Goal: Task Accomplishment & Management: Complete application form

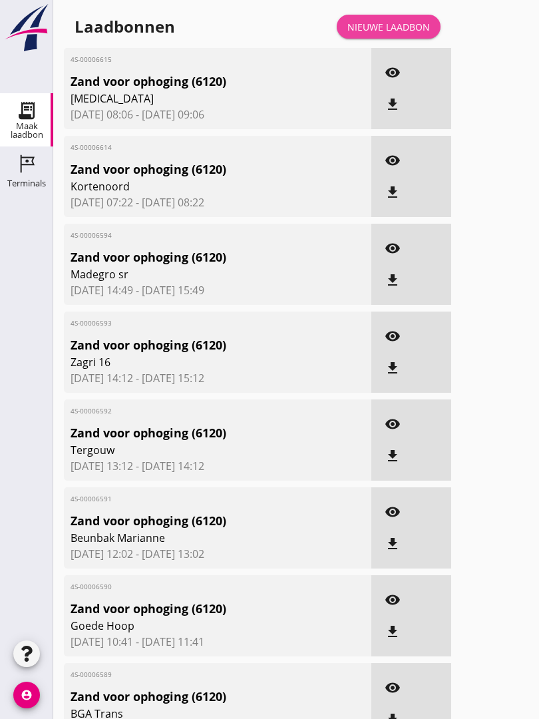
click at [393, 30] on link "Nieuwe laadbon" at bounding box center [389, 27] width 104 height 24
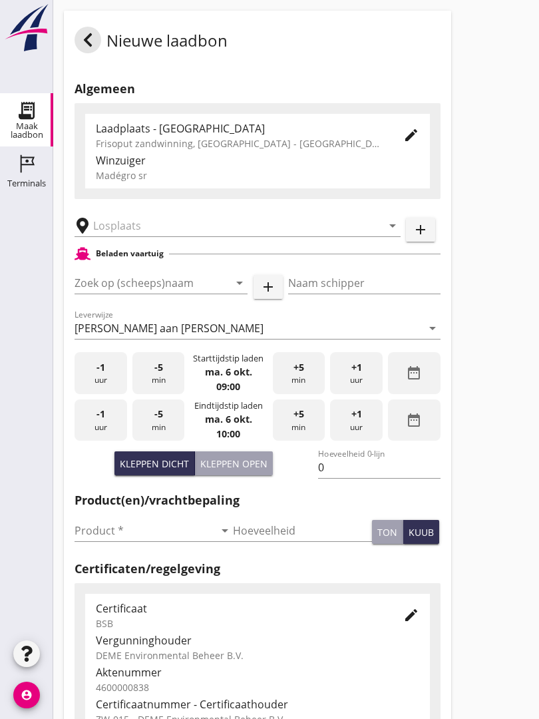
click at [190, 231] on input "text" at bounding box center [228, 225] width 270 height 21
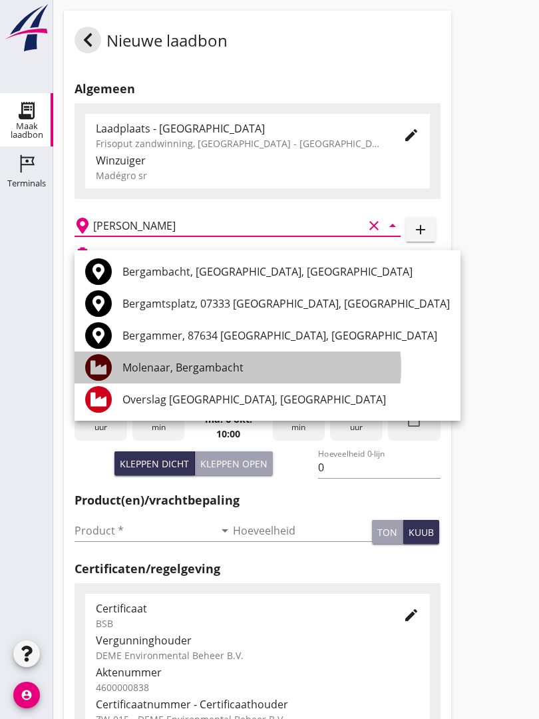
click at [230, 356] on div "Molenaar, Bergambacht" at bounding box center [285, 367] width 327 height 32
type input "Molenaar, Bergambacht"
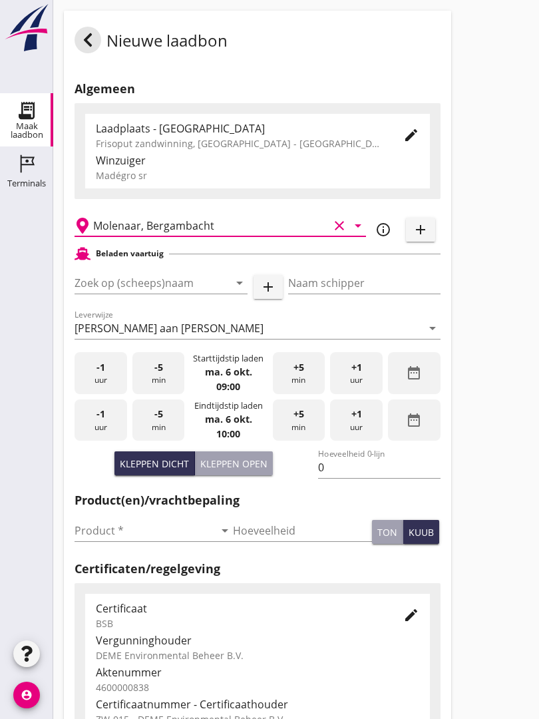
click at [172, 290] on input "Zoek op (scheeps)naam" at bounding box center [143, 282] width 136 height 21
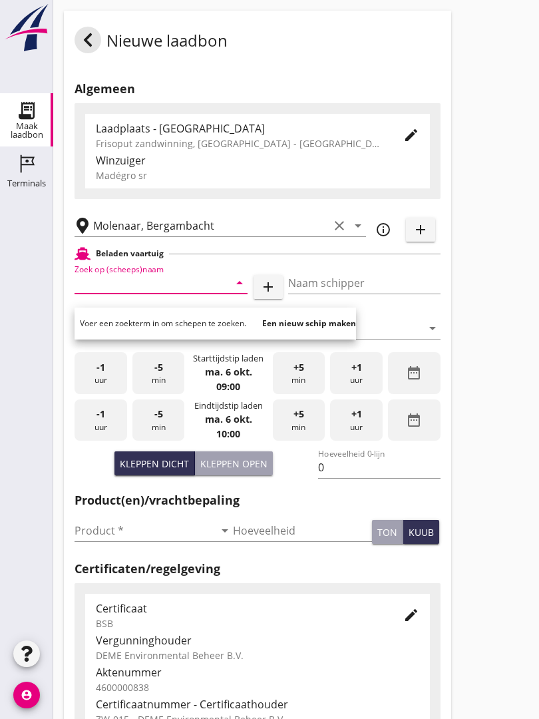
type input "Q"
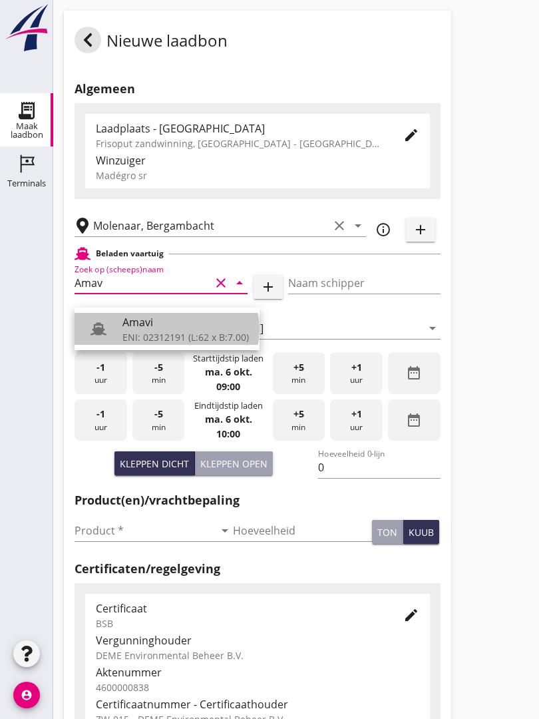
click at [170, 325] on div "Amavi" at bounding box center [185, 322] width 126 height 16
type input "Amavi"
type input "[PERSON_NAME]"
type input "451"
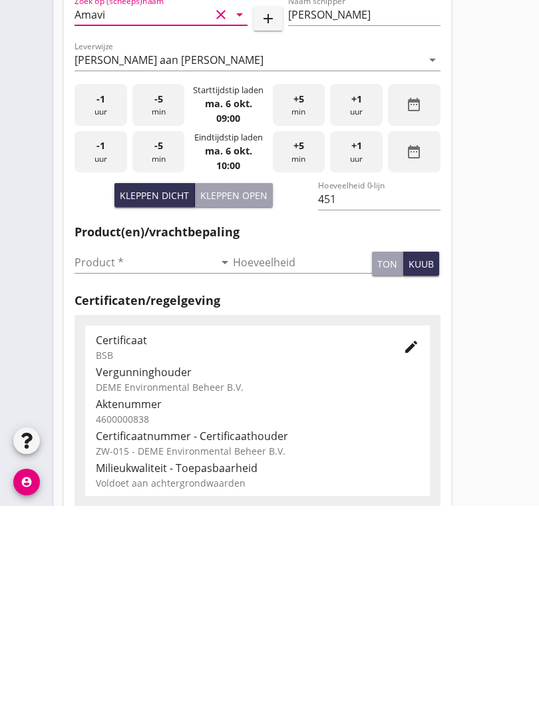
scroll to position [59, 0]
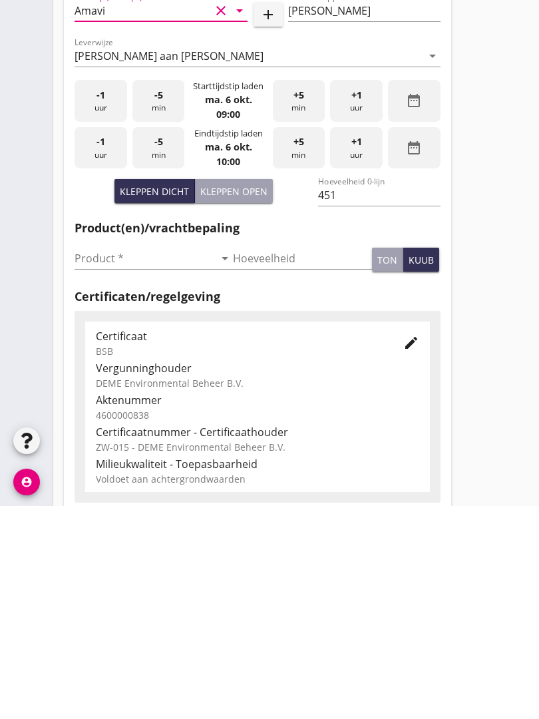
click at [98, 460] on input "Product *" at bounding box center [145, 470] width 140 height 21
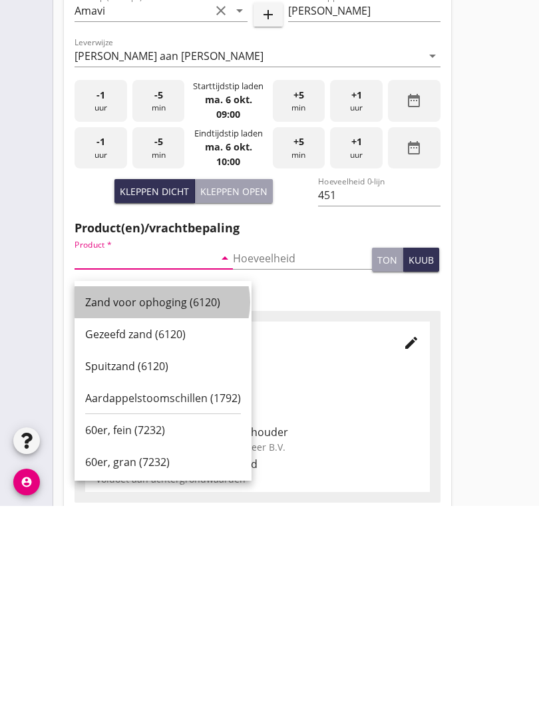
click at [169, 507] on div "Zand voor ophoging (6120)" at bounding box center [163, 515] width 156 height 16
type input "Zand voor ophoging (6120)"
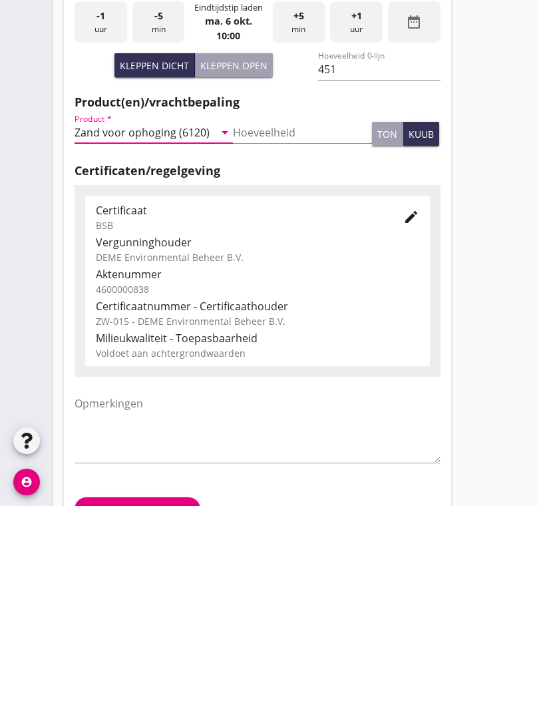
scroll to position [233, 0]
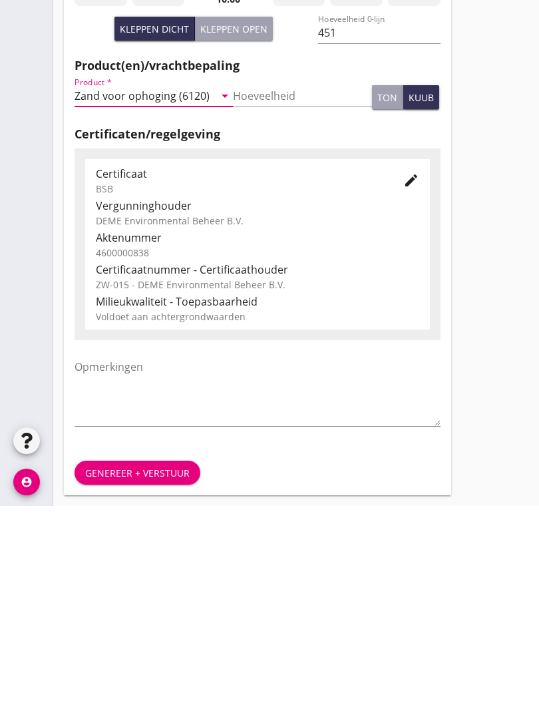
click at [138, 679] on div "Genereer + verstuur" at bounding box center [137, 686] width 104 height 14
